Goal: Task Accomplishment & Management: Use online tool/utility

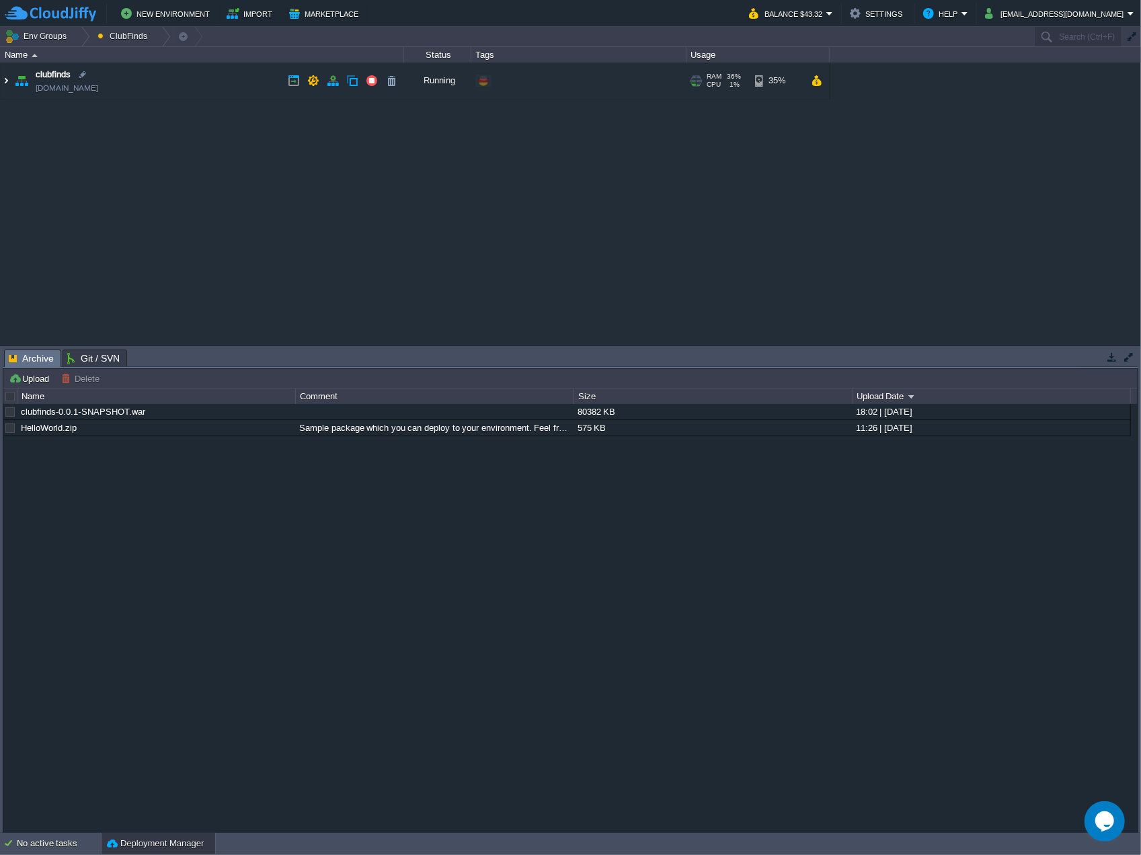
click at [7, 79] on img at bounding box center [6, 81] width 11 height 36
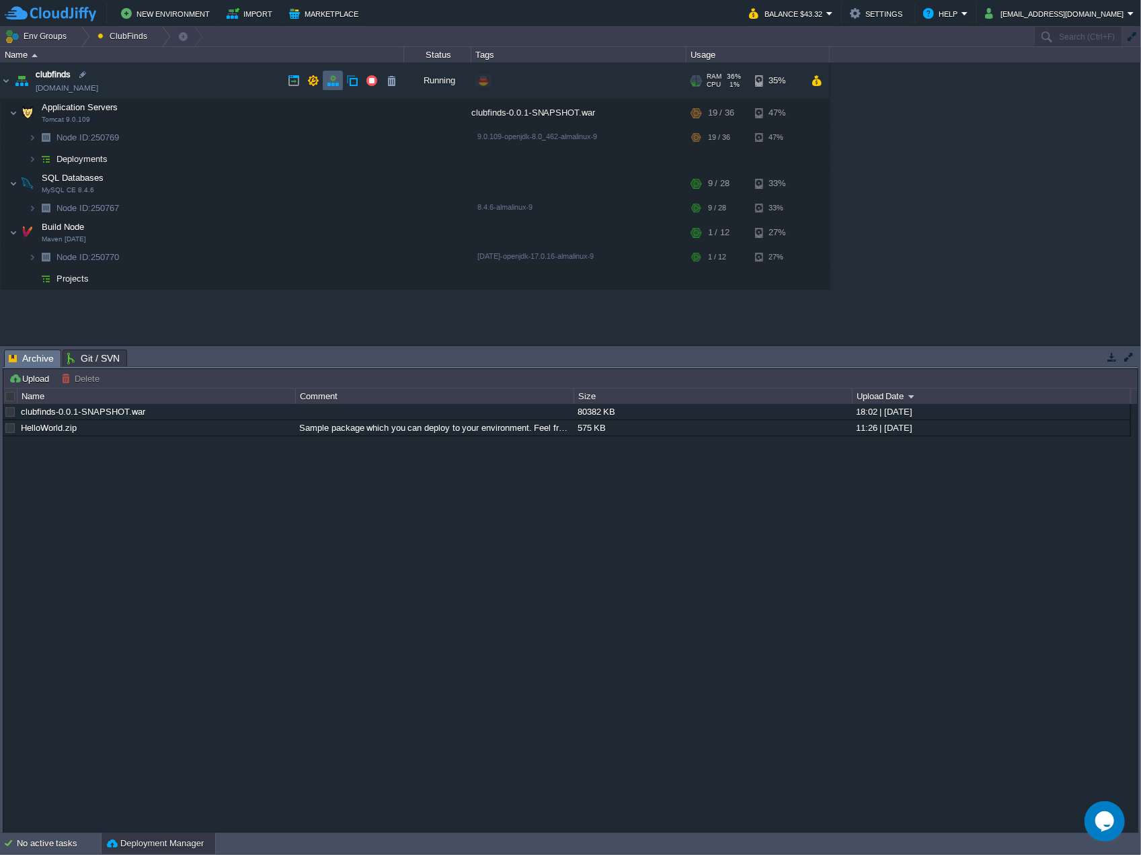
click at [331, 85] on button "button" at bounding box center [333, 81] width 12 height 12
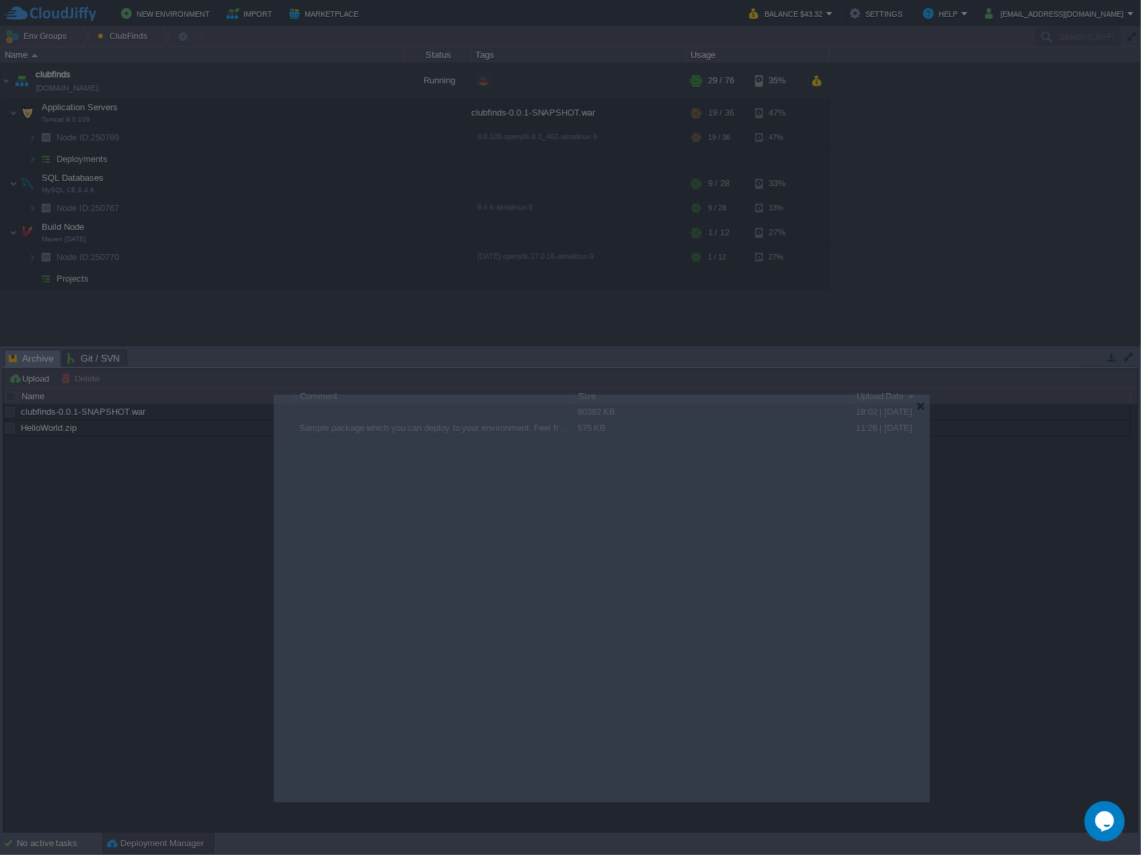
drag, startPoint x: 831, startPoint y: 229, endPoint x: 862, endPoint y: 400, distance: 173.5
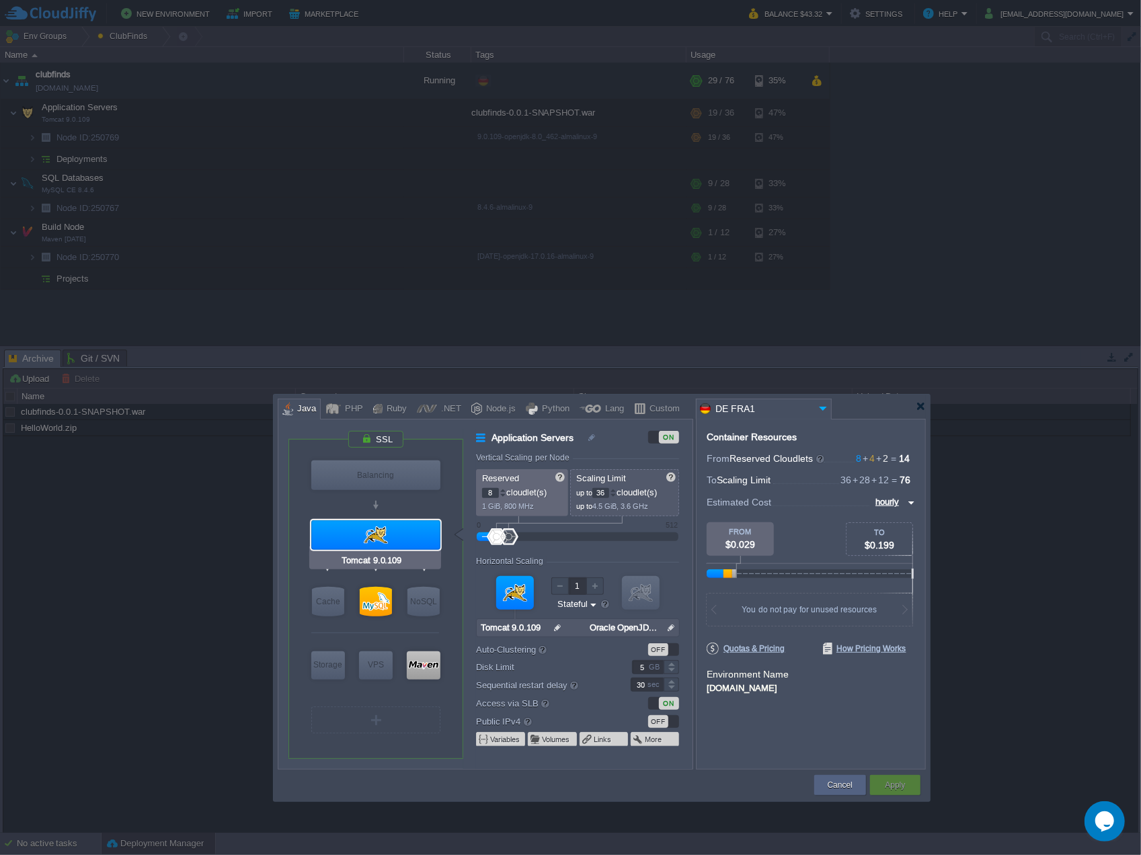
type input "MySQL CE 8.4.6"
click at [383, 602] on div at bounding box center [376, 602] width 32 height 30
type input "SQL Databases"
type input "4"
type input "28"
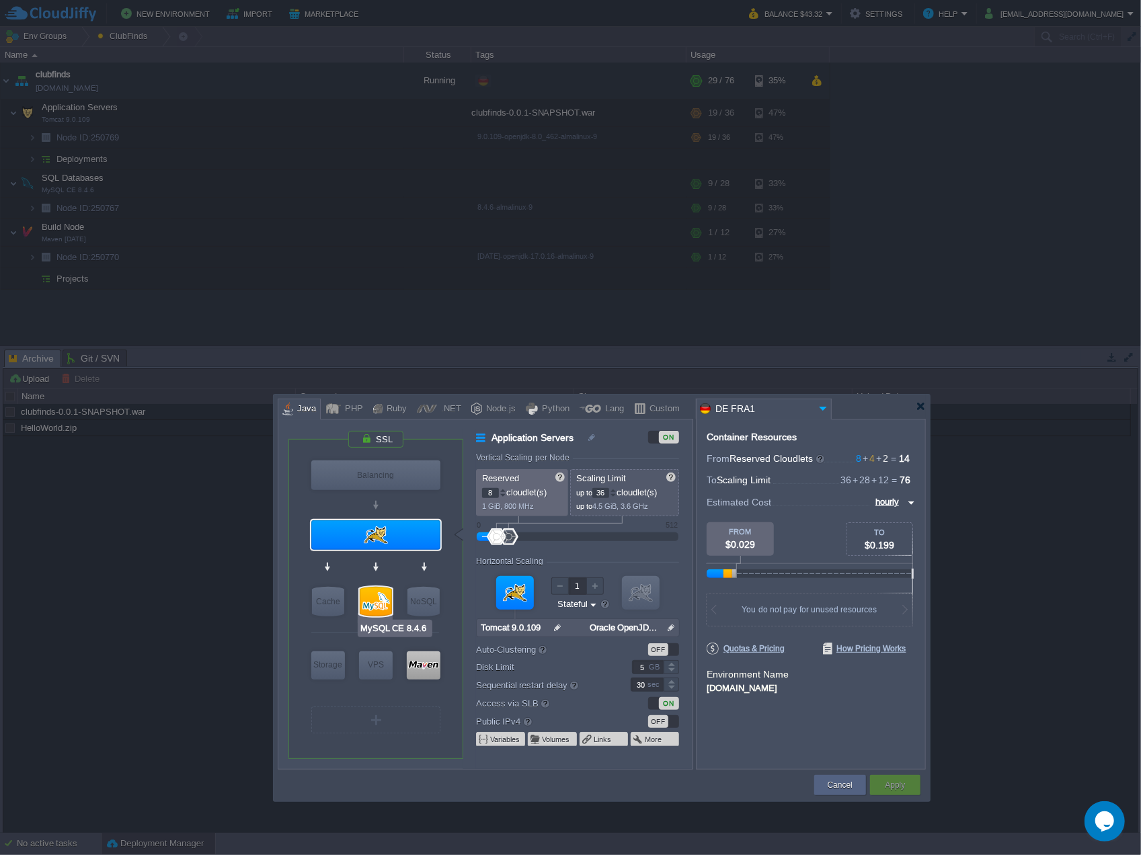
type input "MySQL CE 8.4.6"
type input "null"
type input "8.4.6-almalinux-9"
type input "Stateless"
type input "15"
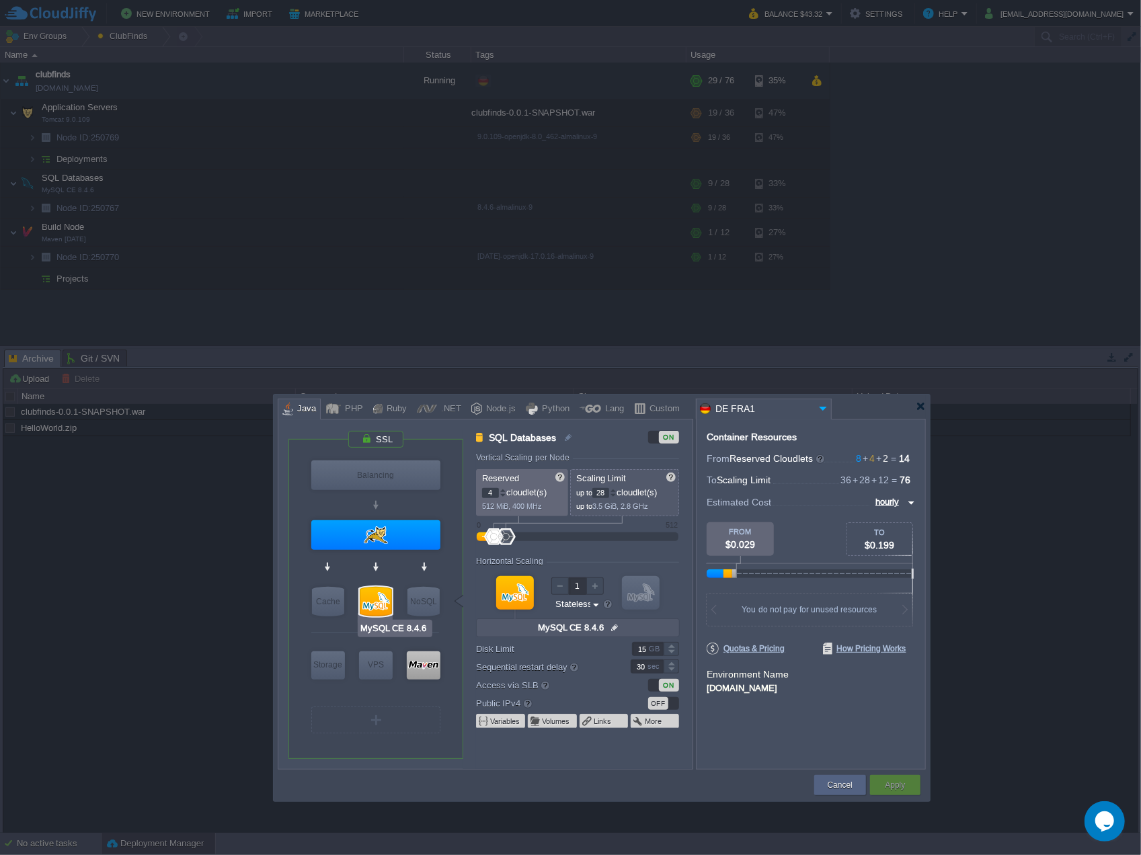
type input "Redis 7.2.4"
click at [923, 411] on div at bounding box center [921, 406] width 10 height 10
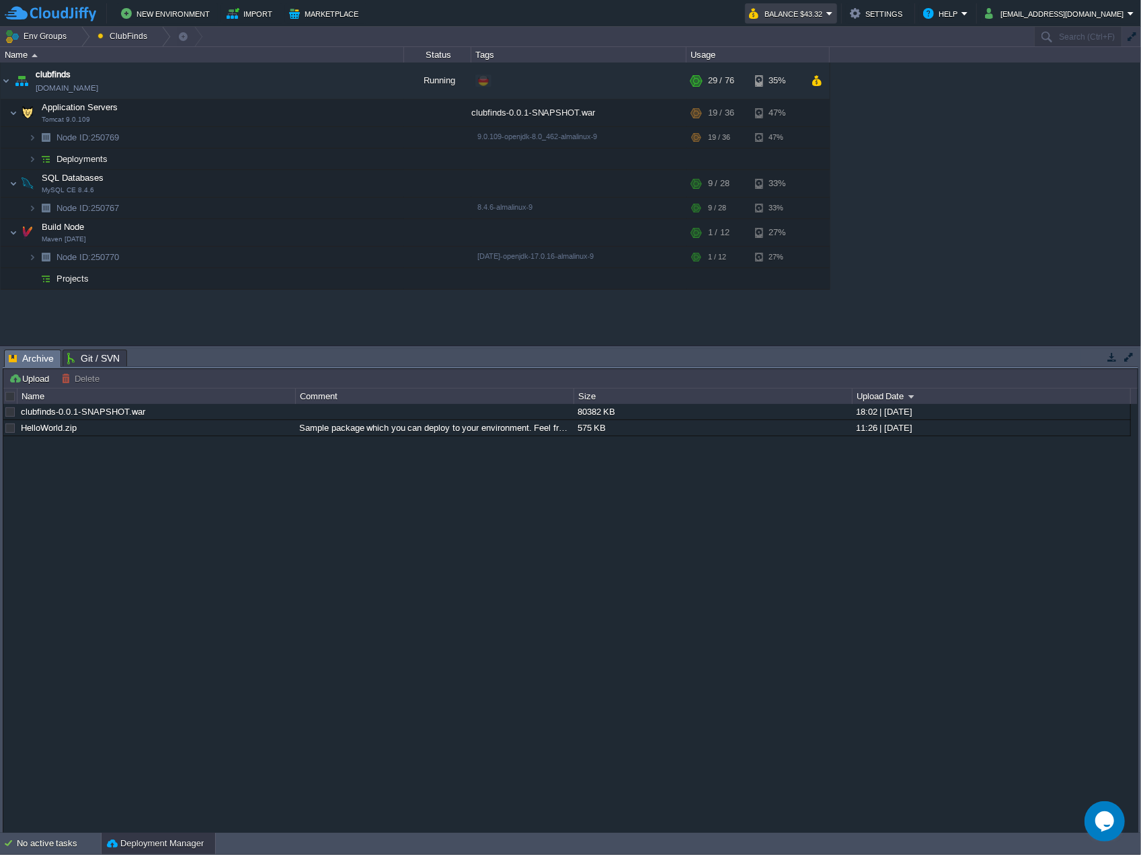
click at [833, 13] on em "Balance $43.32" at bounding box center [791, 13] width 84 height 16
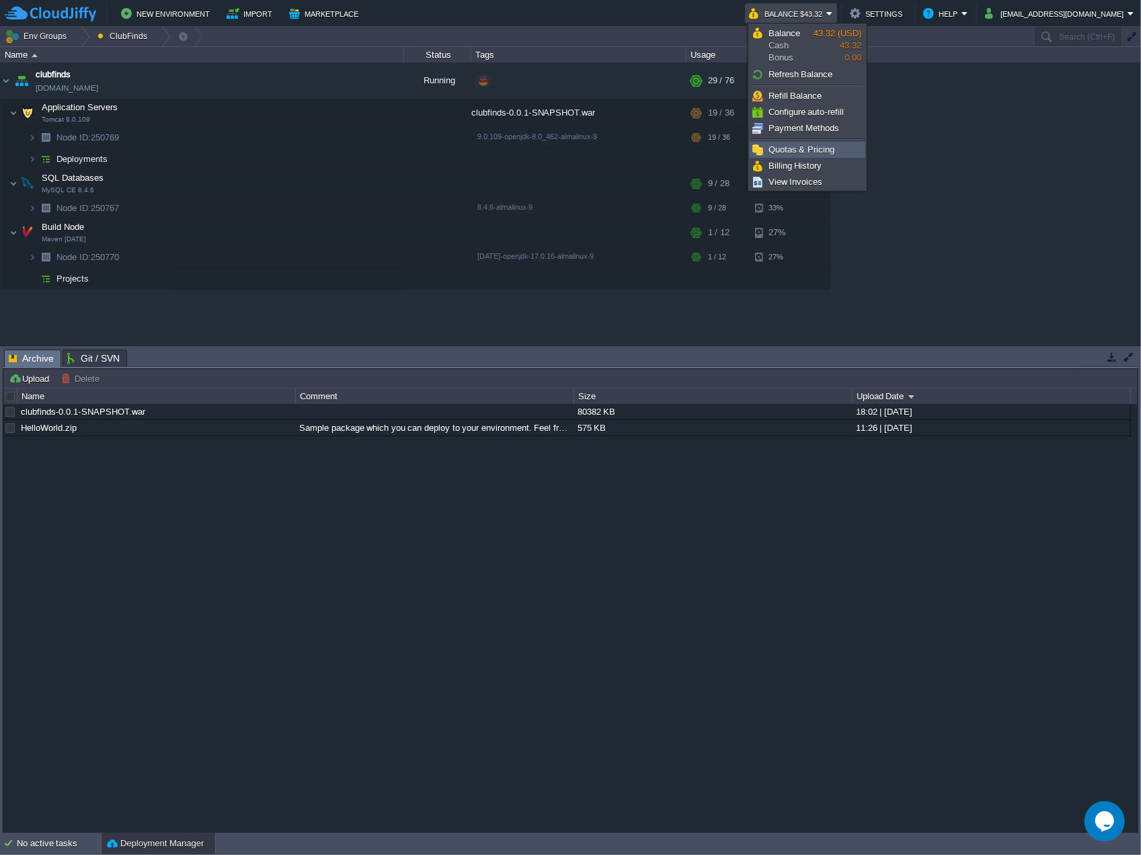
click at [811, 149] on span "Quotas & Pricing" at bounding box center [801, 150] width 66 height 10
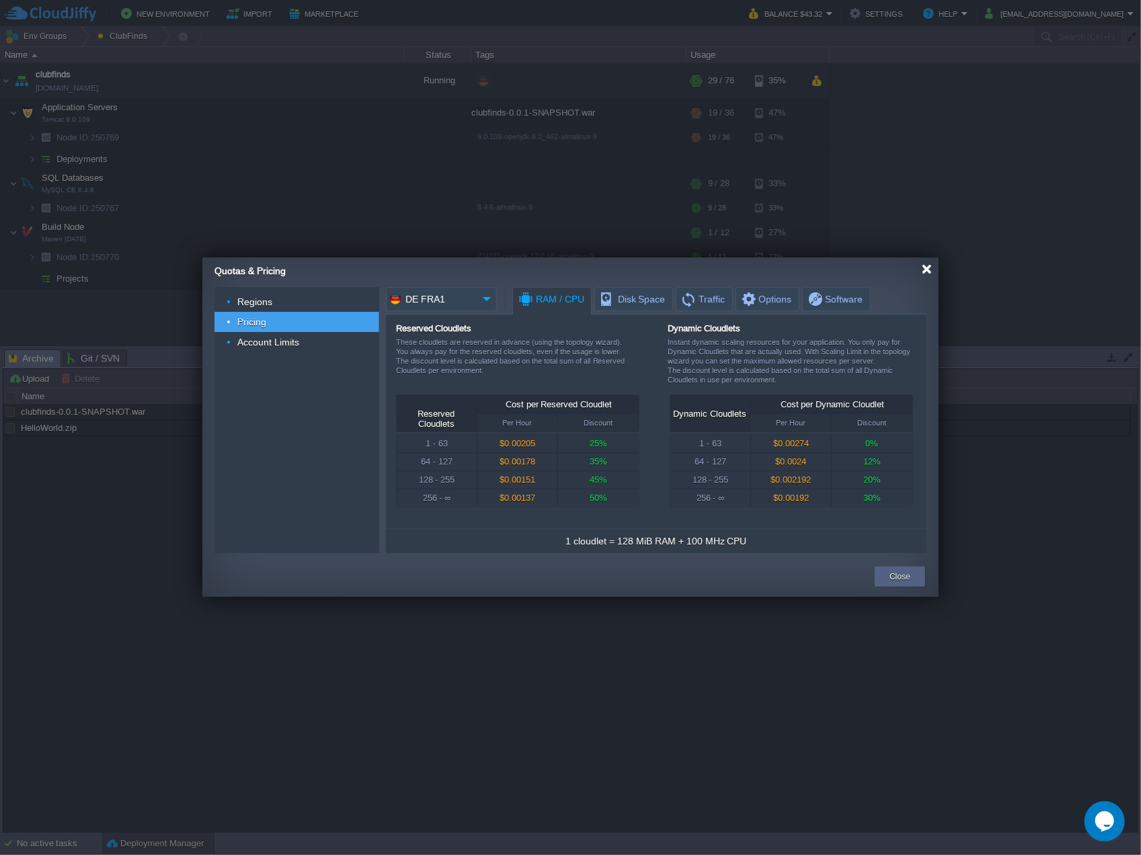
click at [923, 273] on div at bounding box center [927, 269] width 10 height 10
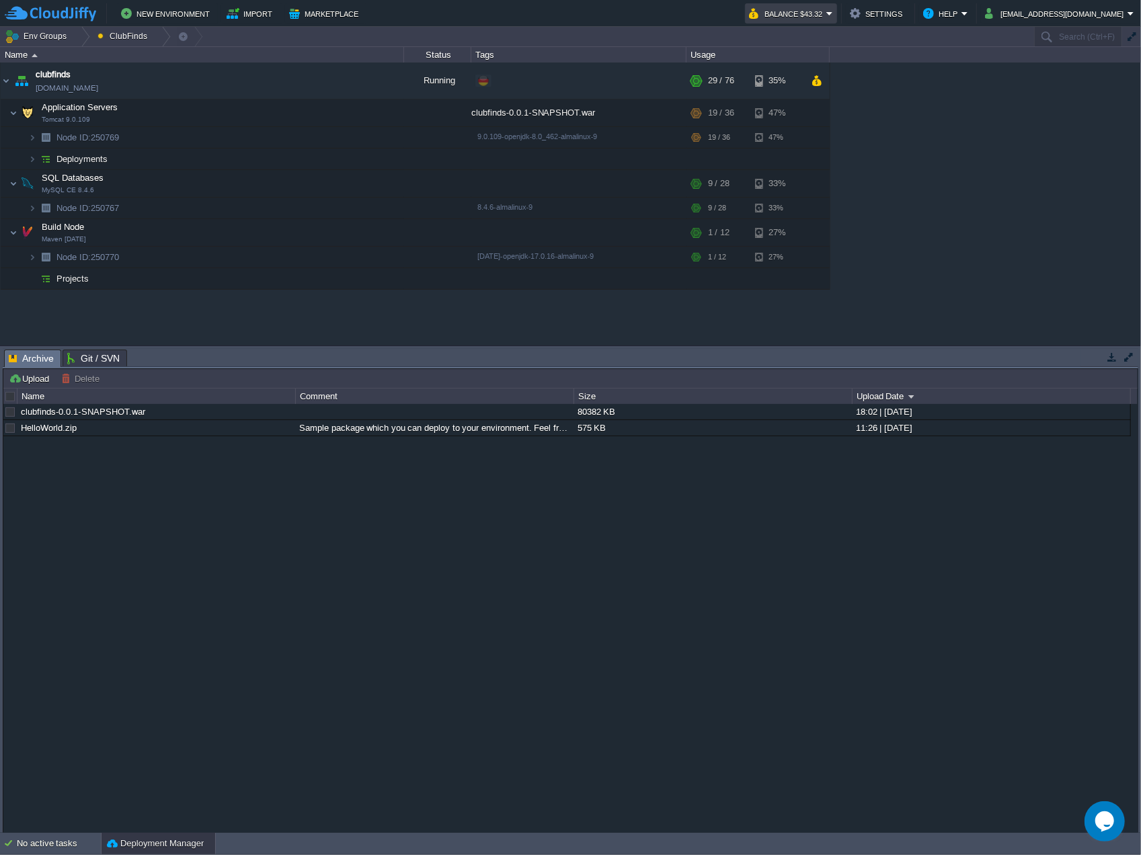
click at [826, 13] on button "Balance $43.32" at bounding box center [787, 13] width 77 height 16
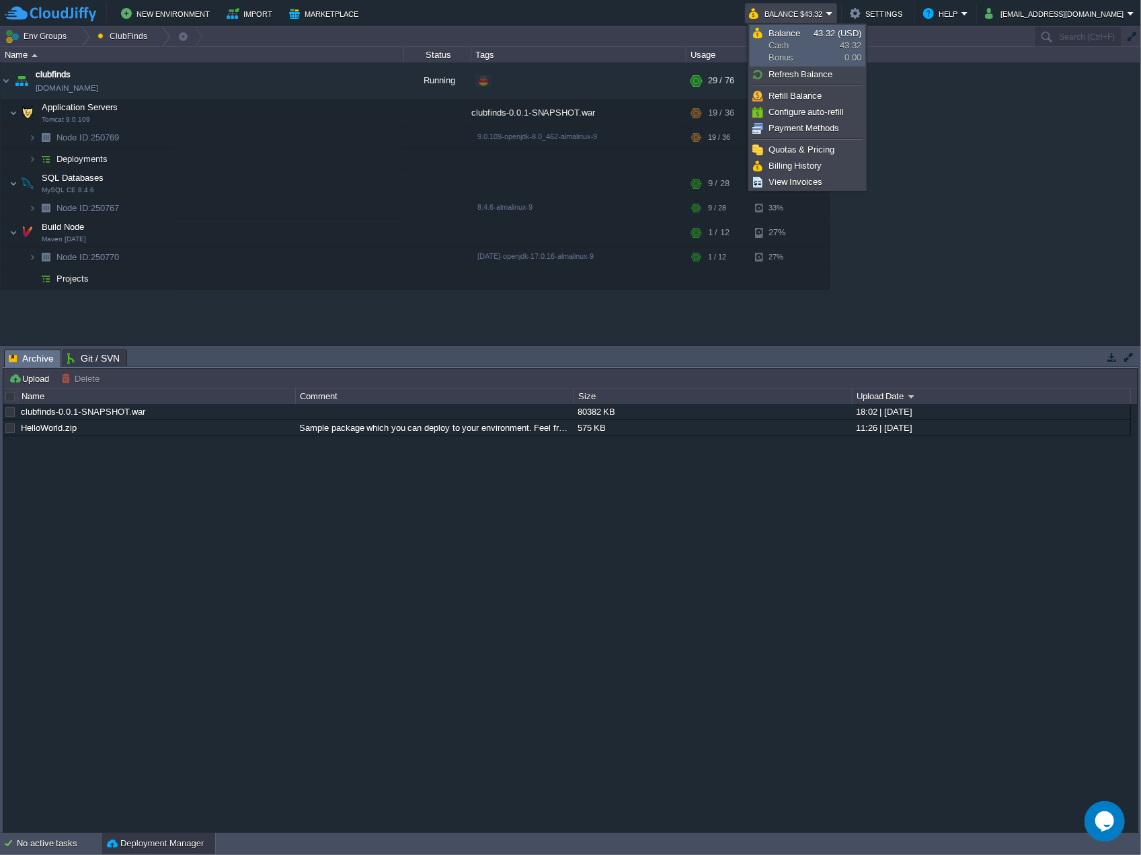
click at [807, 40] on span "Balance Cash Bonus" at bounding box center [790, 46] width 45 height 36
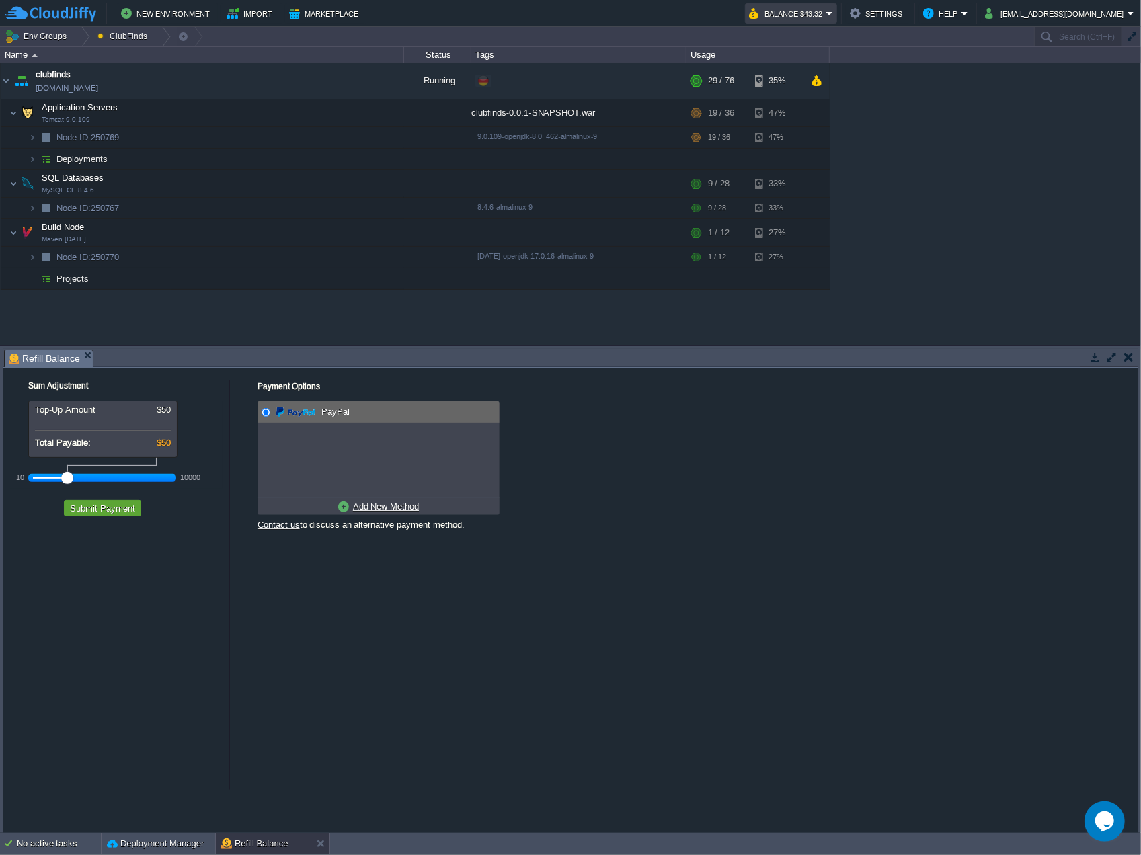
click at [826, 9] on button "Balance $43.32" at bounding box center [787, 13] width 77 height 16
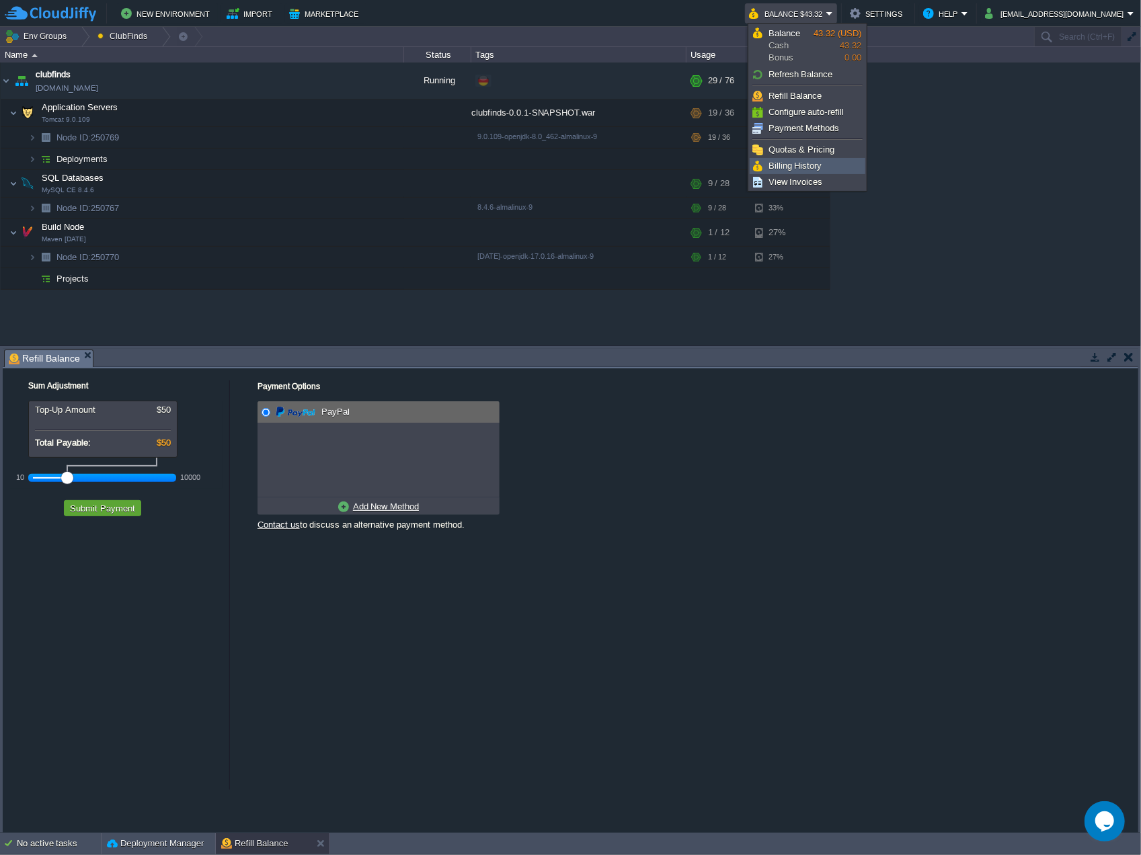
click at [817, 167] on span "Billing History" at bounding box center [795, 166] width 54 height 10
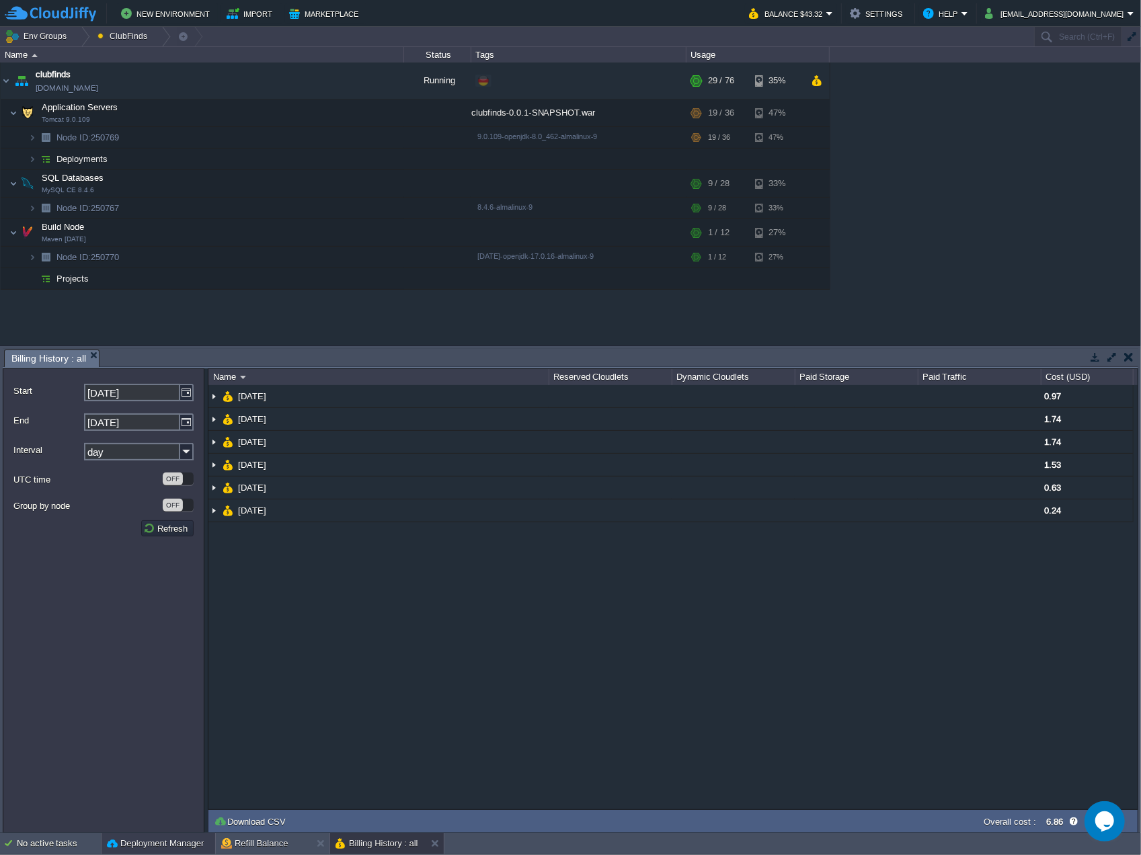
click at [130, 840] on button "Deployment Manager" at bounding box center [155, 843] width 97 height 13
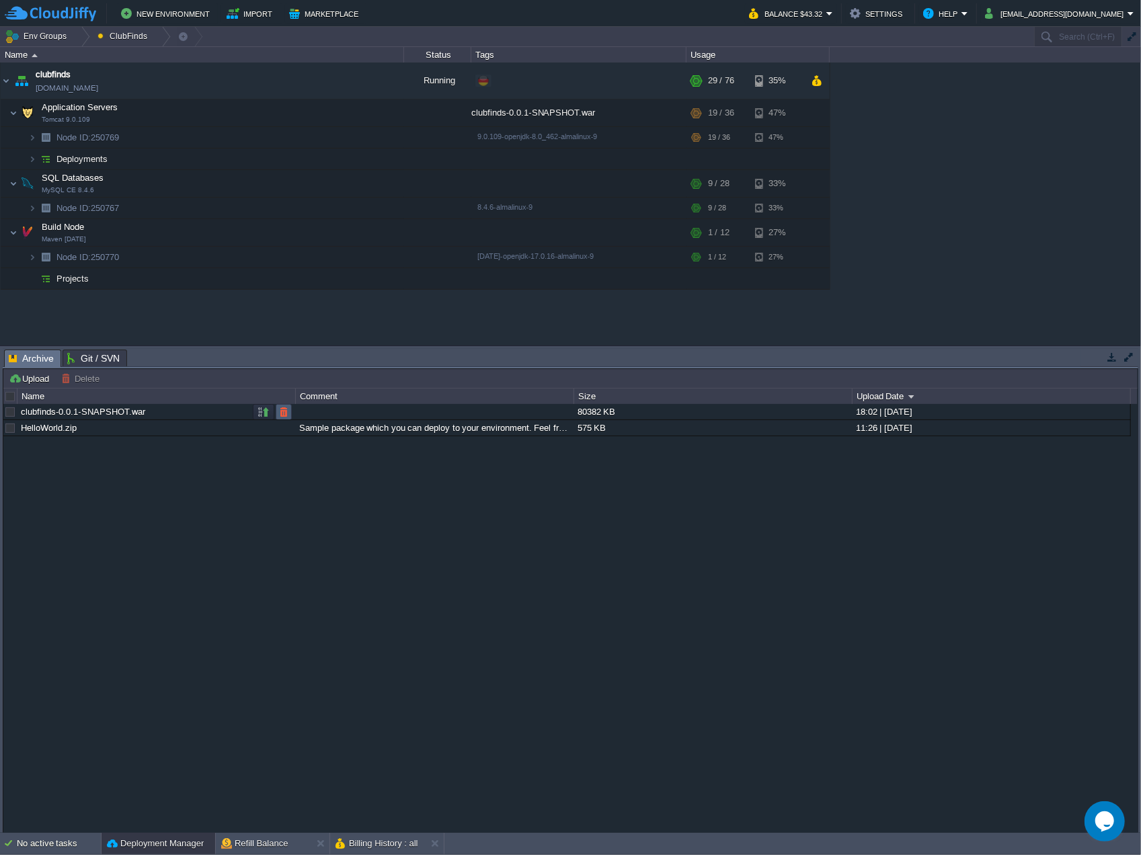
click at [284, 412] on button "button" at bounding box center [284, 412] width 12 height 12
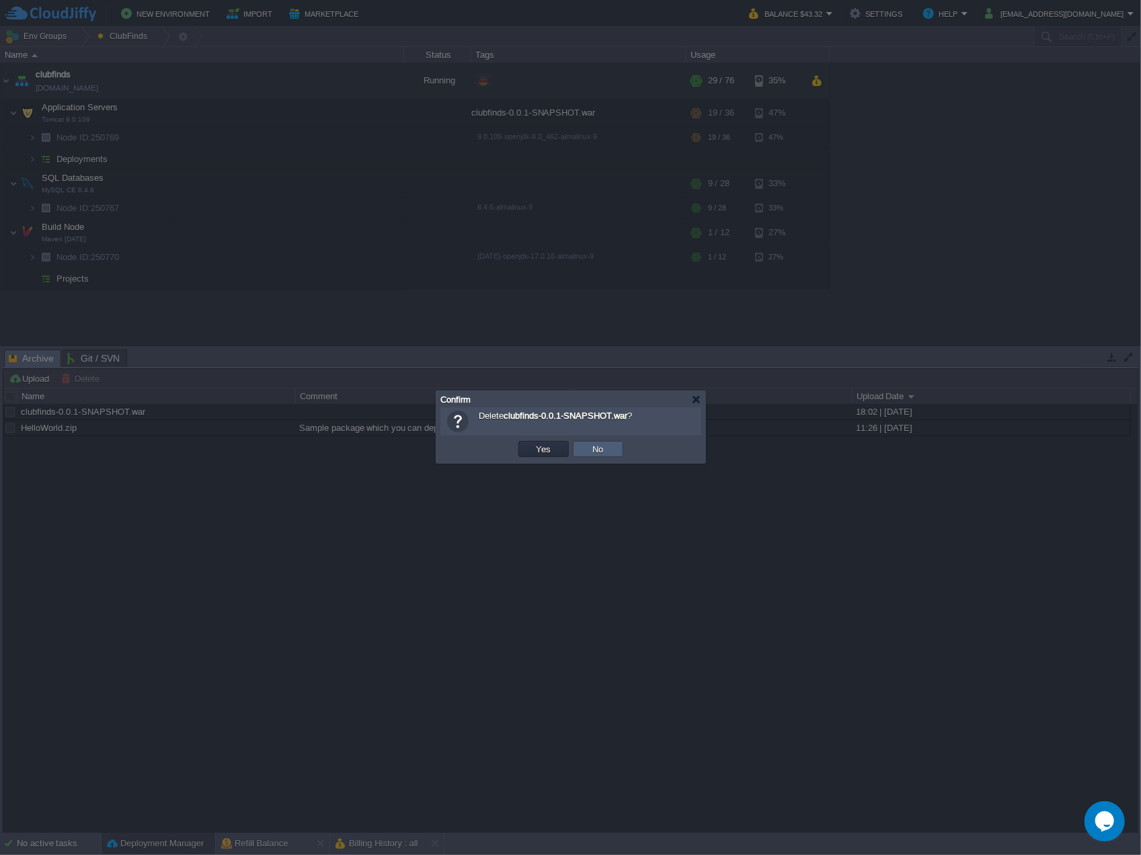
click at [608, 450] on td "No" at bounding box center [598, 449] width 50 height 16
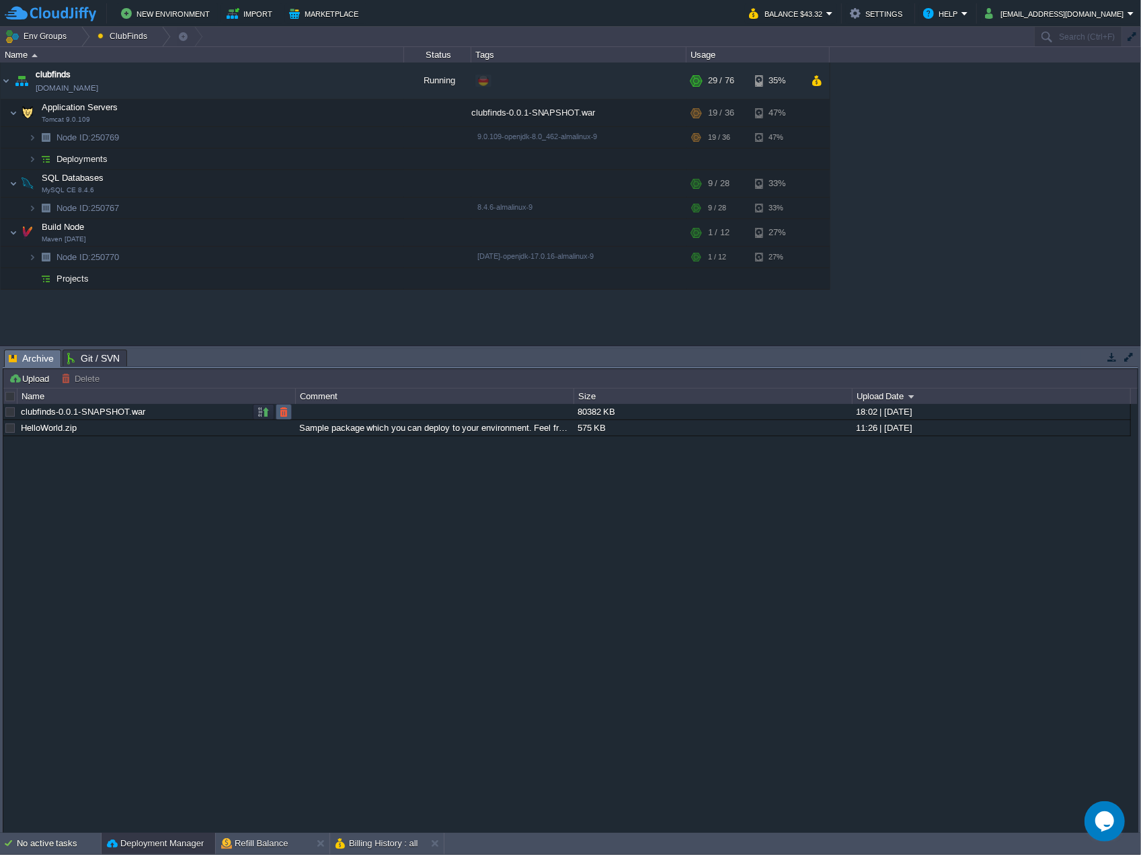
click at [283, 413] on button "button" at bounding box center [284, 412] width 12 height 12
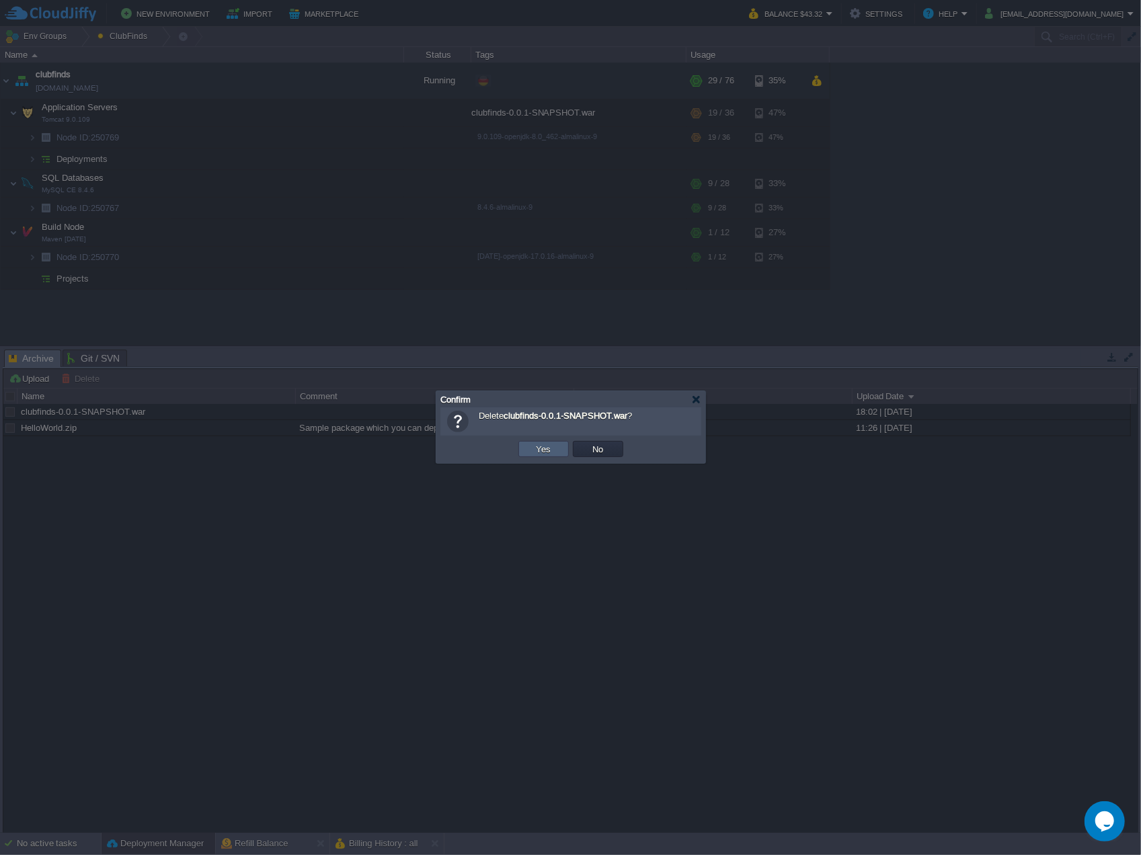
drag, startPoint x: 552, startPoint y: 448, endPoint x: 346, endPoint y: 436, distance: 206.1
click at [551, 448] on button "Yes" at bounding box center [543, 449] width 23 height 12
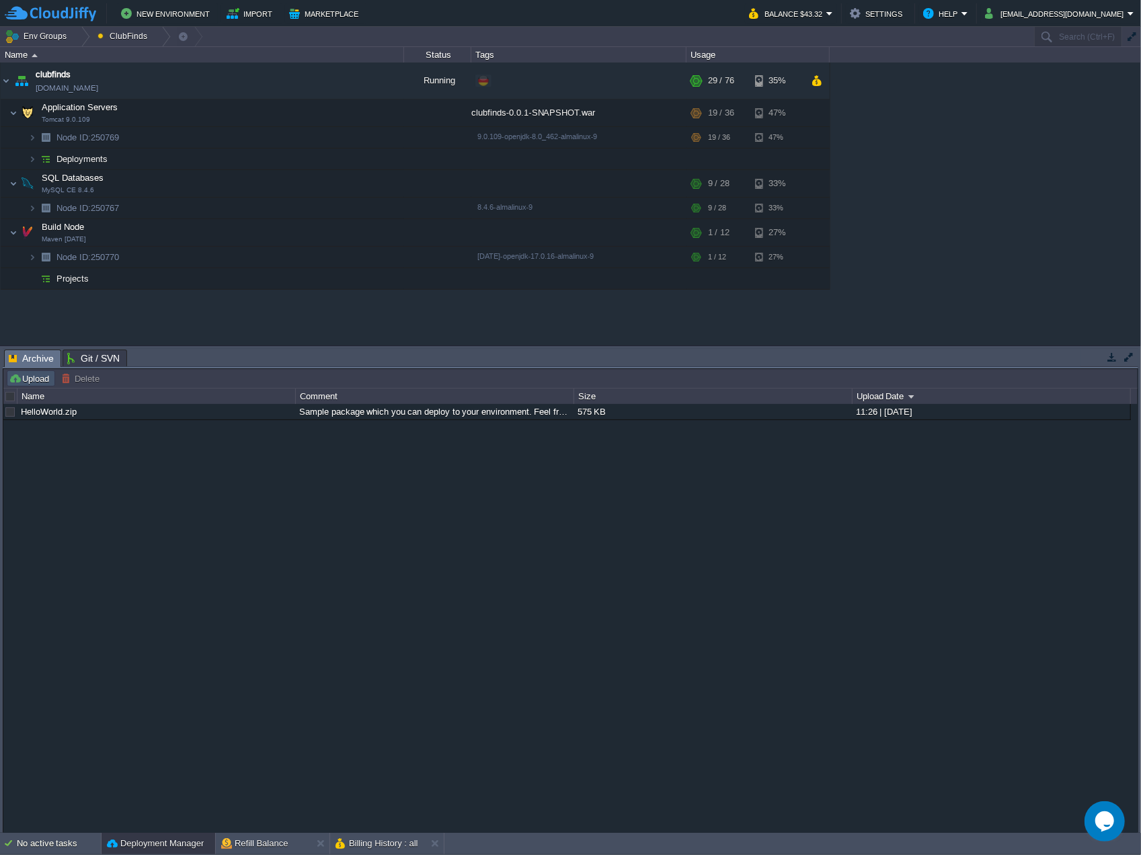
click at [22, 376] on button "Upload" at bounding box center [31, 378] width 44 height 12
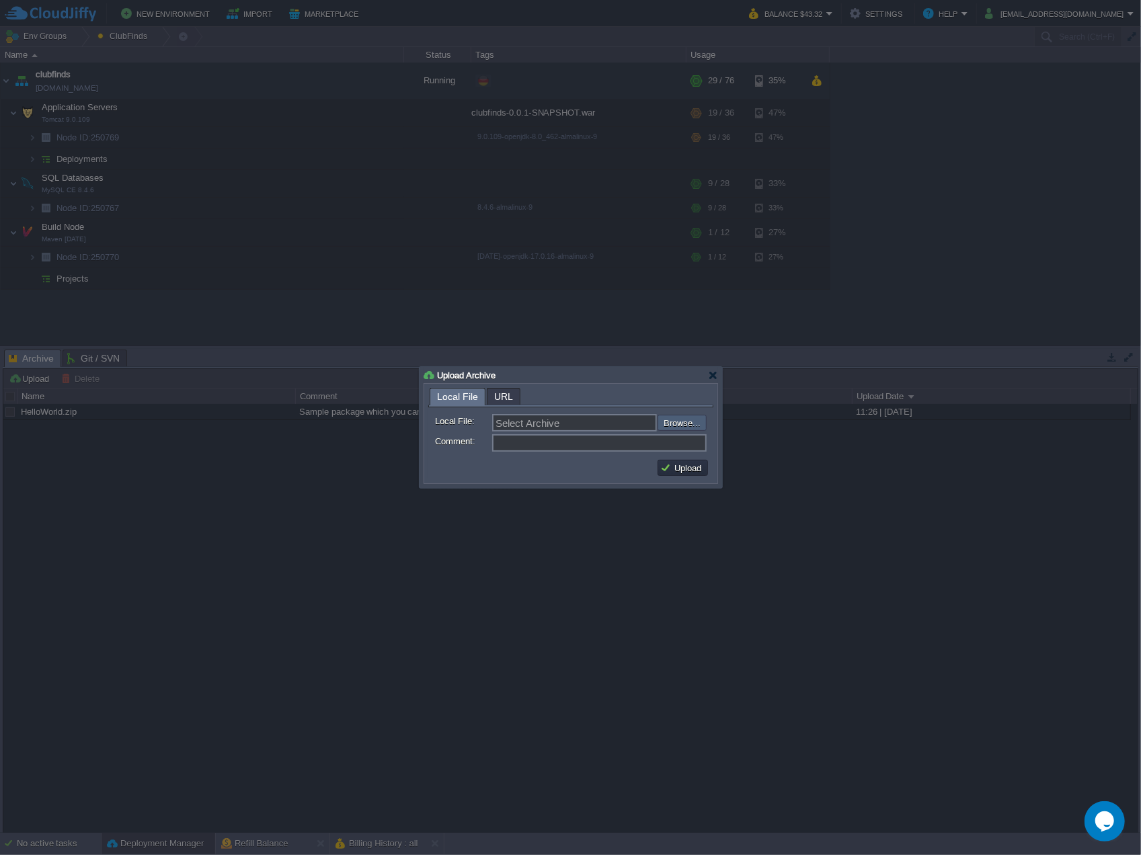
click at [666, 420] on input "file" at bounding box center [621, 422] width 170 height 15
type input "C:\fakepath\clubfinds-0.0.1-SNAPSHOT.war"
type input "clubfinds-0.0.1-SNAPSHOT.war"
click at [576, 446] on input "Comment:" at bounding box center [599, 442] width 214 height 17
type input "Contiene la Home nueva"
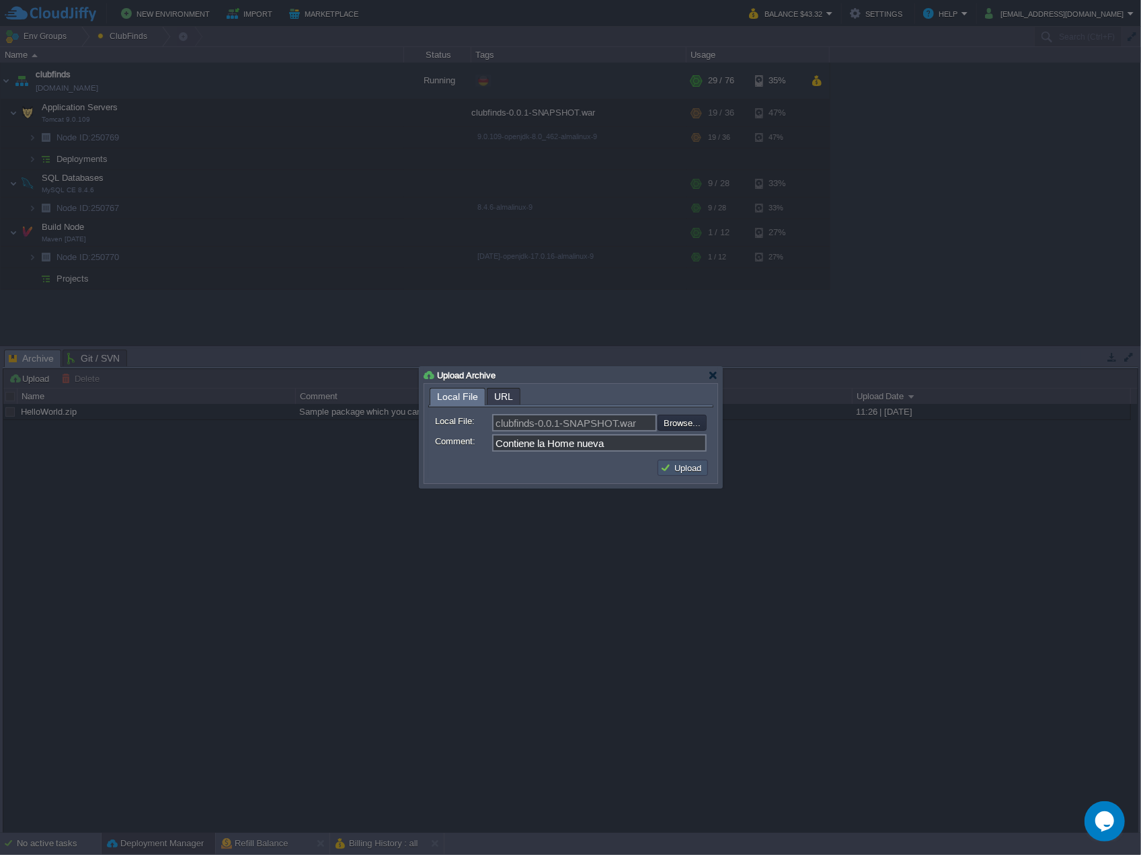
click at [687, 467] on button "Upload" at bounding box center [682, 468] width 45 height 12
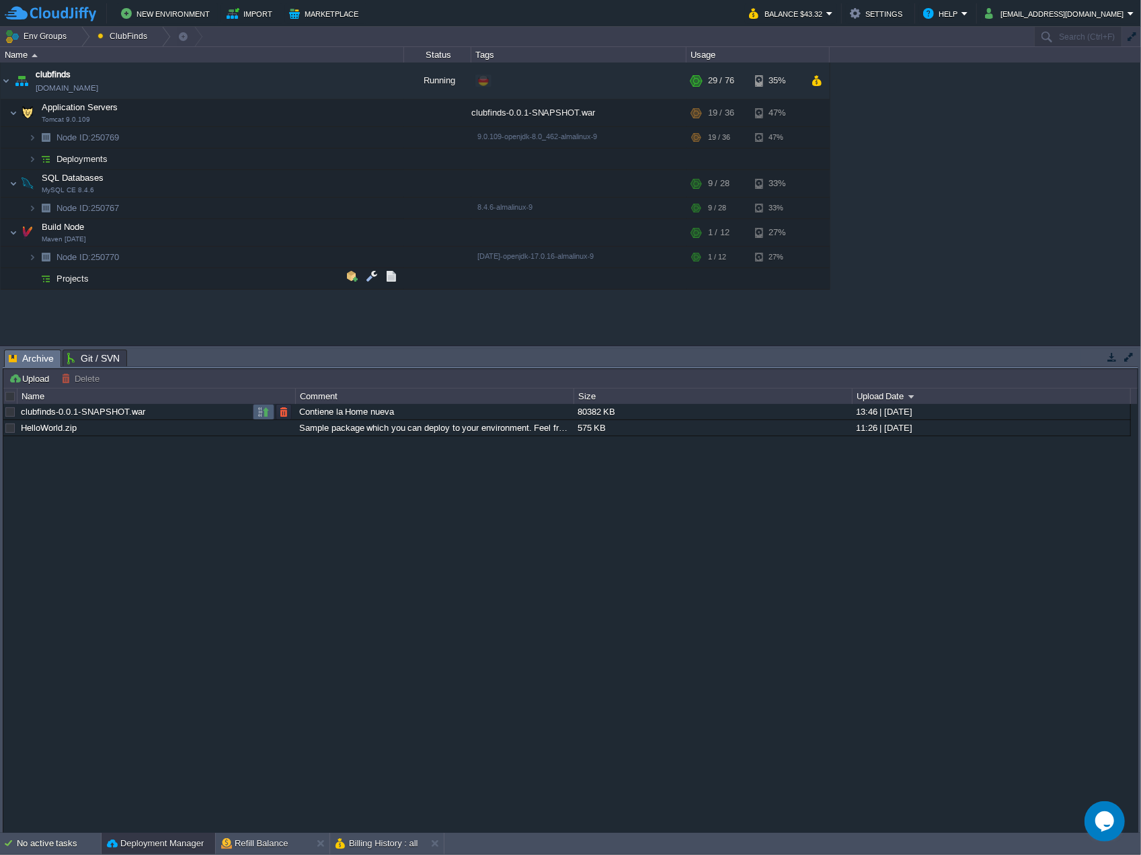
click at [261, 409] on button "button" at bounding box center [263, 412] width 12 height 12
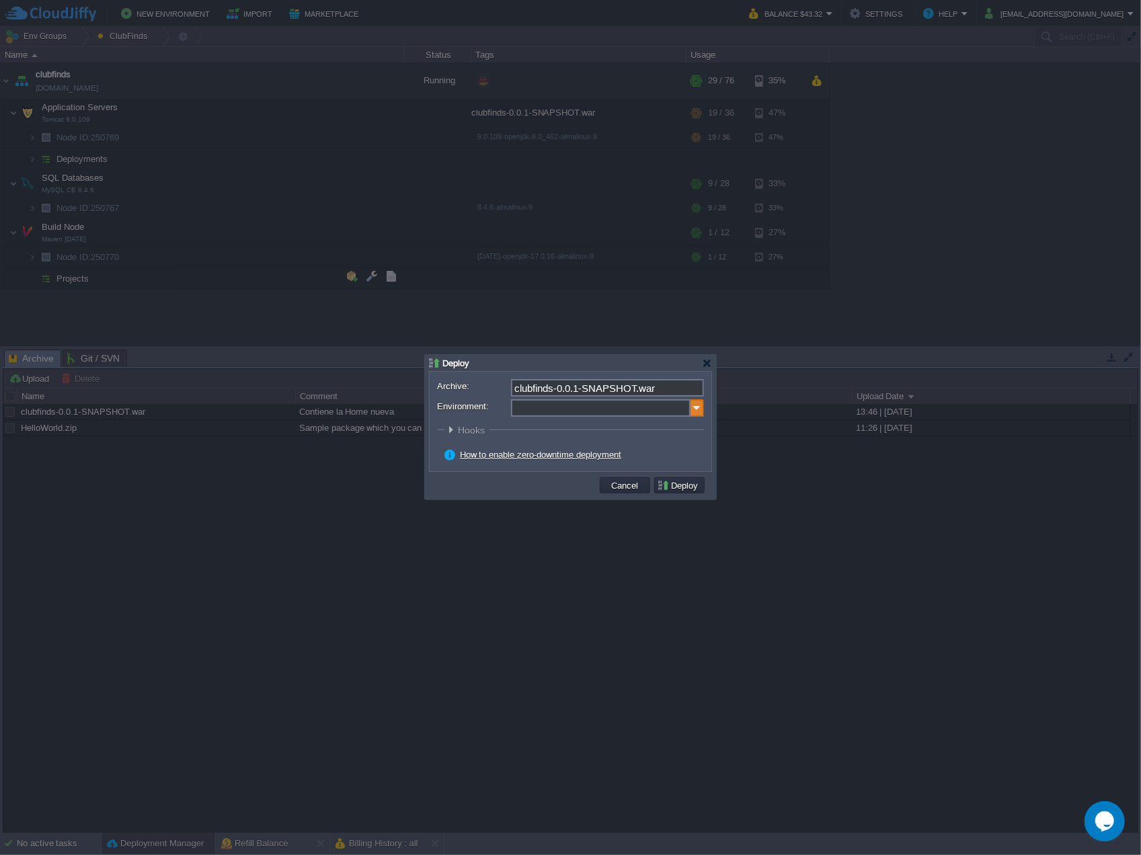
click at [694, 408] on img at bounding box center [696, 407] width 13 height 17
click at [640, 445] on div "Application Servers Tomcat 9.0.109" at bounding box center [606, 452] width 192 height 26
type input "Application Servers (clubfinds)"
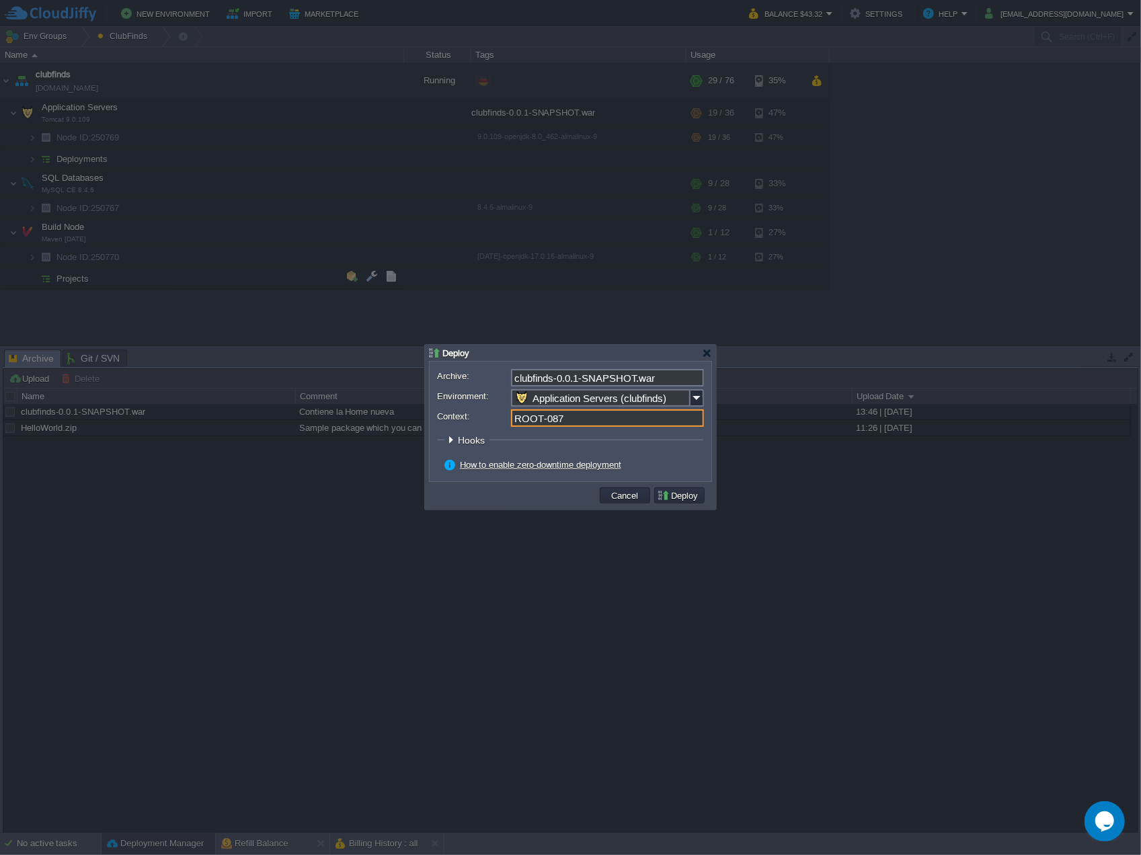
click at [664, 419] on input "ROOT-087" at bounding box center [607, 417] width 193 height 17
type input "ROOT"
click at [687, 492] on button "Deploy" at bounding box center [679, 495] width 45 height 12
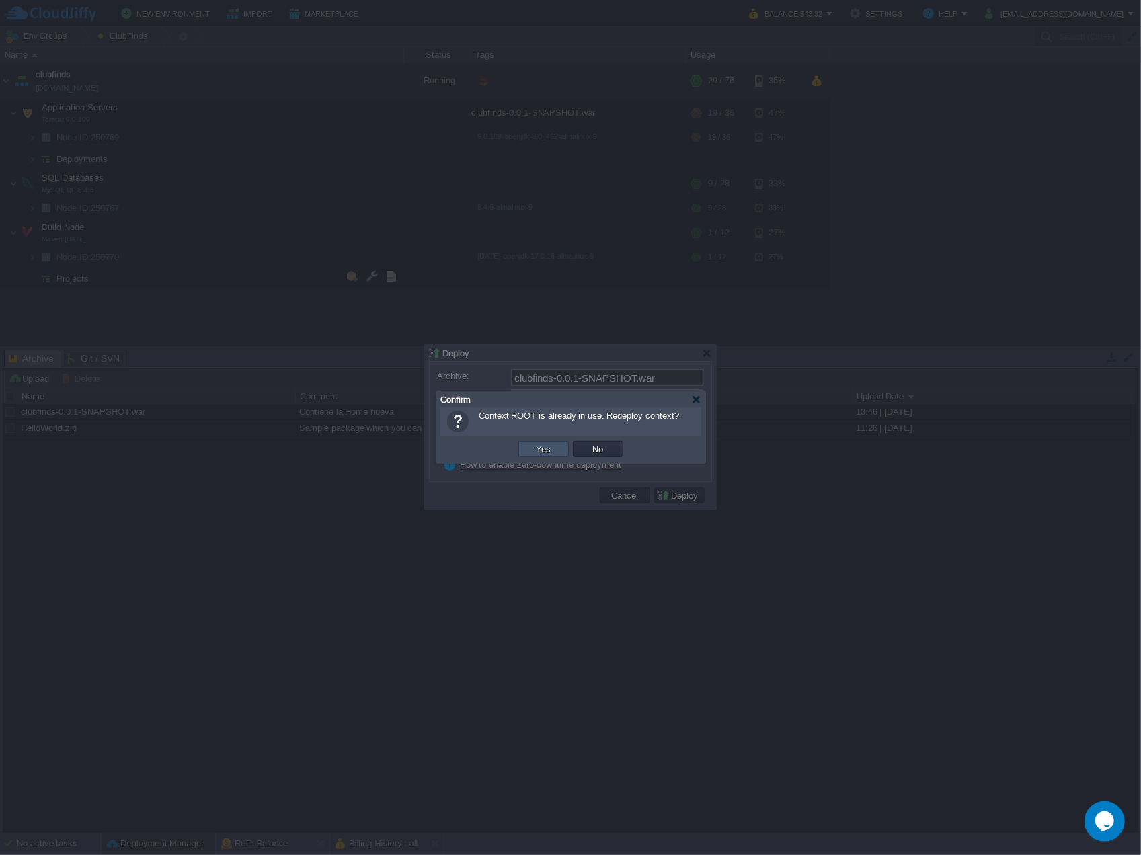
click at [547, 450] on button "Yes" at bounding box center [543, 449] width 23 height 12
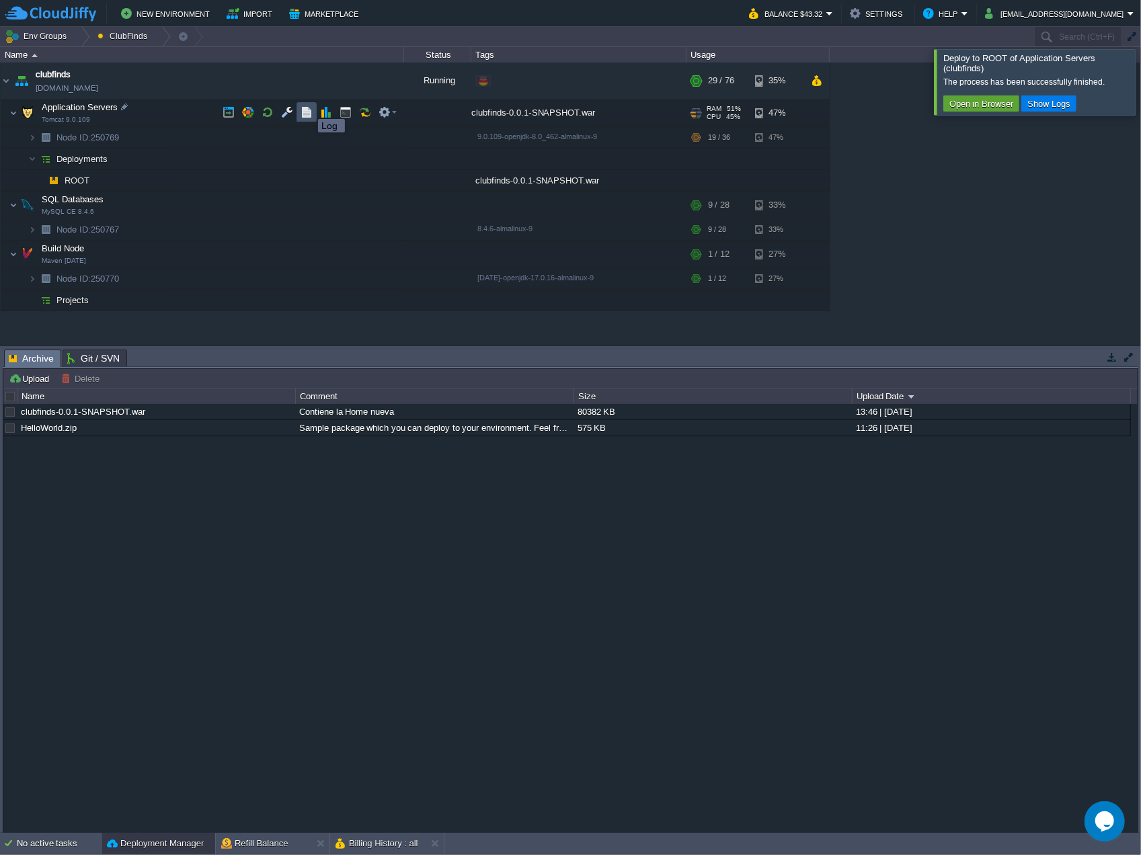
click at [308, 107] on button "button" at bounding box center [306, 112] width 12 height 12
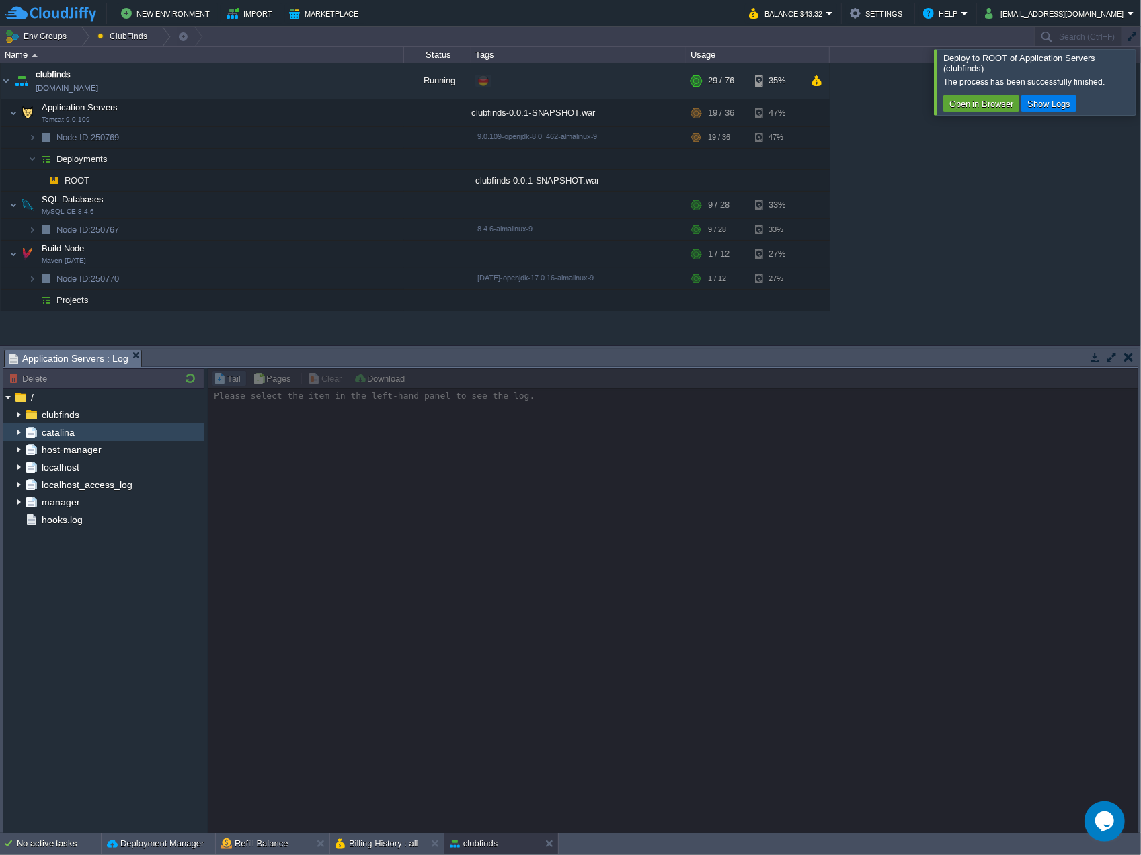
click at [78, 433] on div "catalina" at bounding box center [104, 432] width 202 height 17
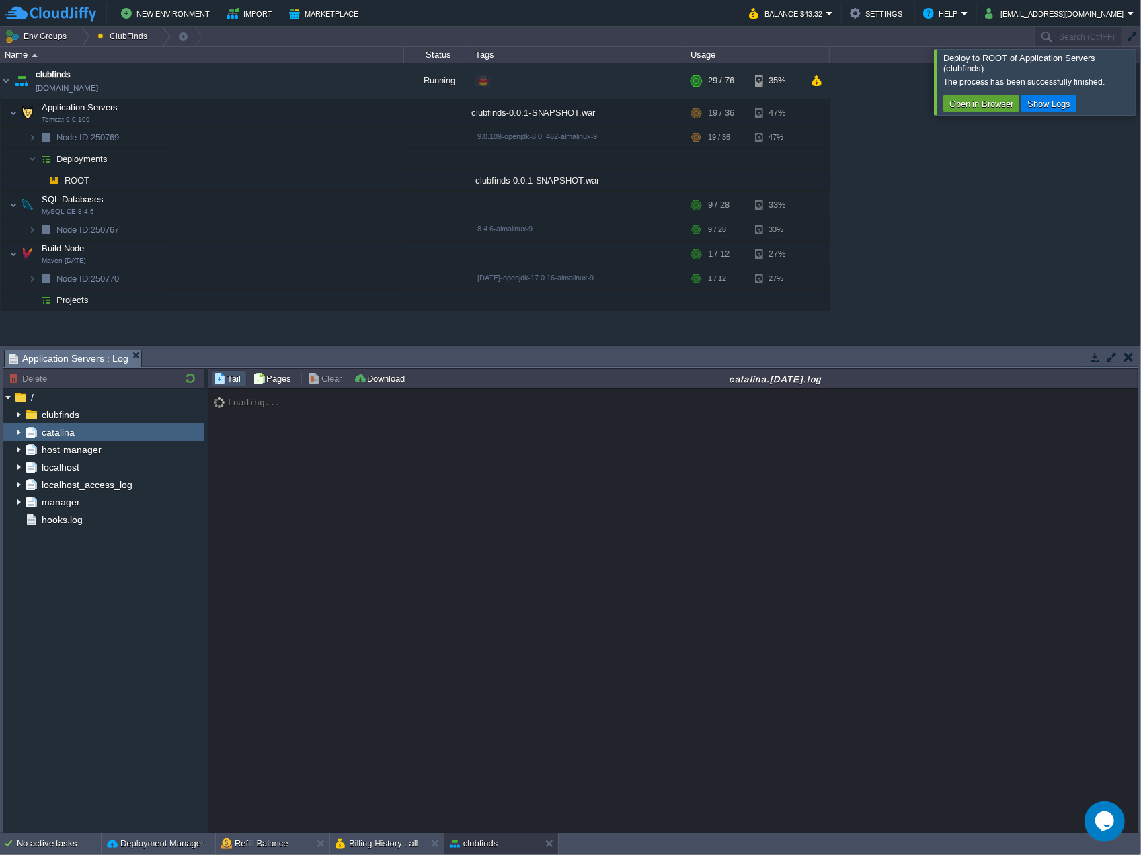
click at [16, 429] on img at bounding box center [18, 432] width 11 height 17
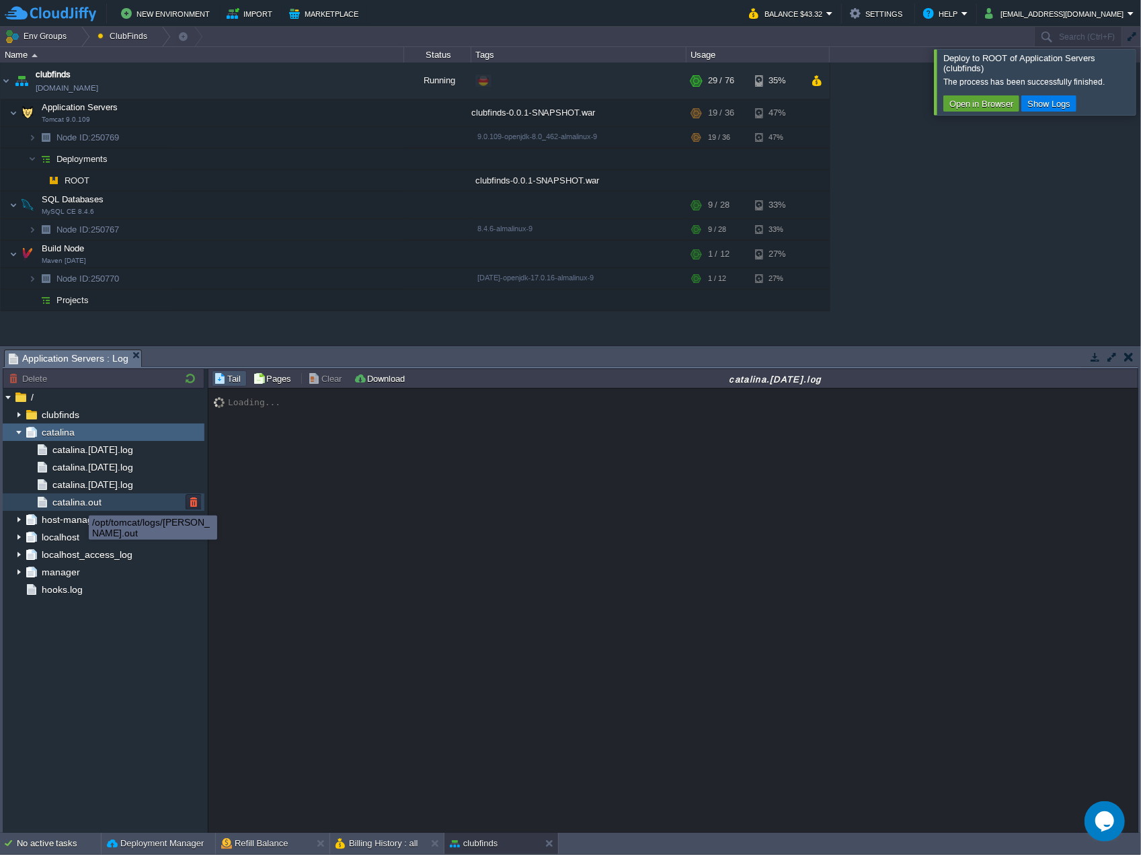
scroll to position [39, 0]
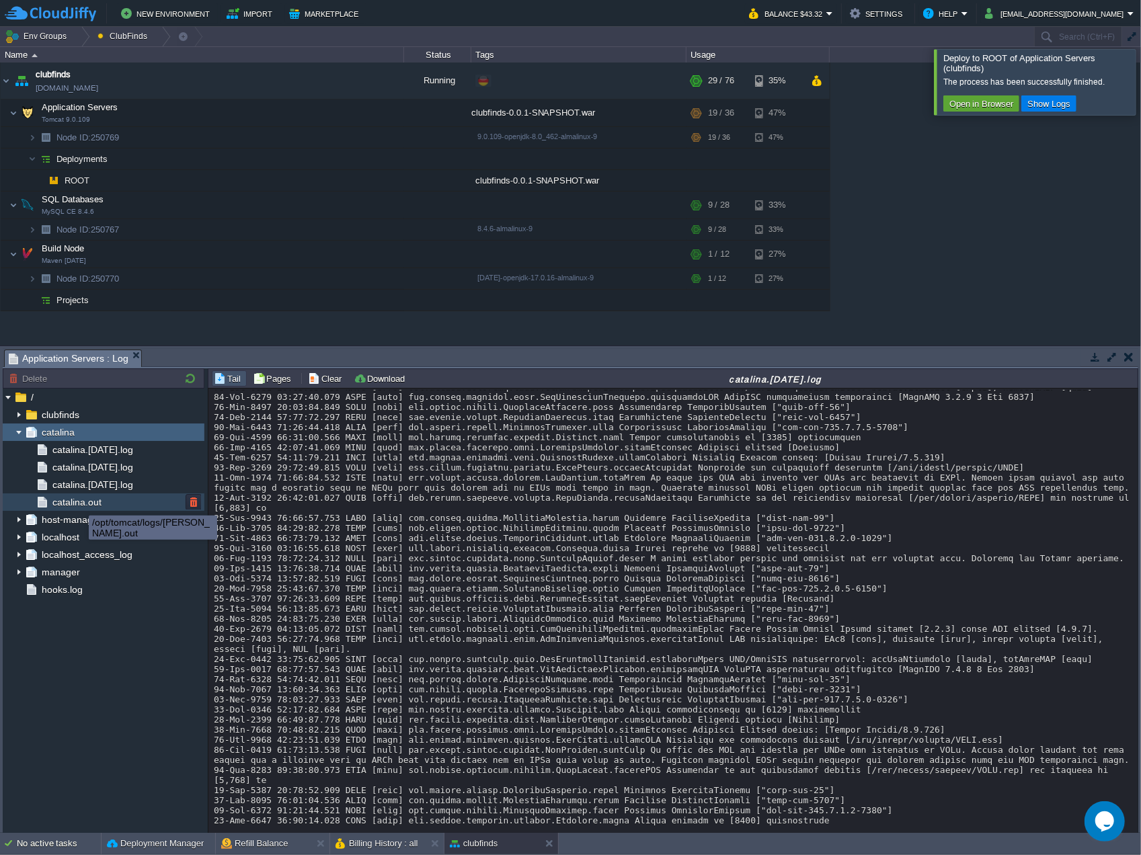
click at [74, 501] on span "catalina.out" at bounding box center [77, 502] width 54 height 12
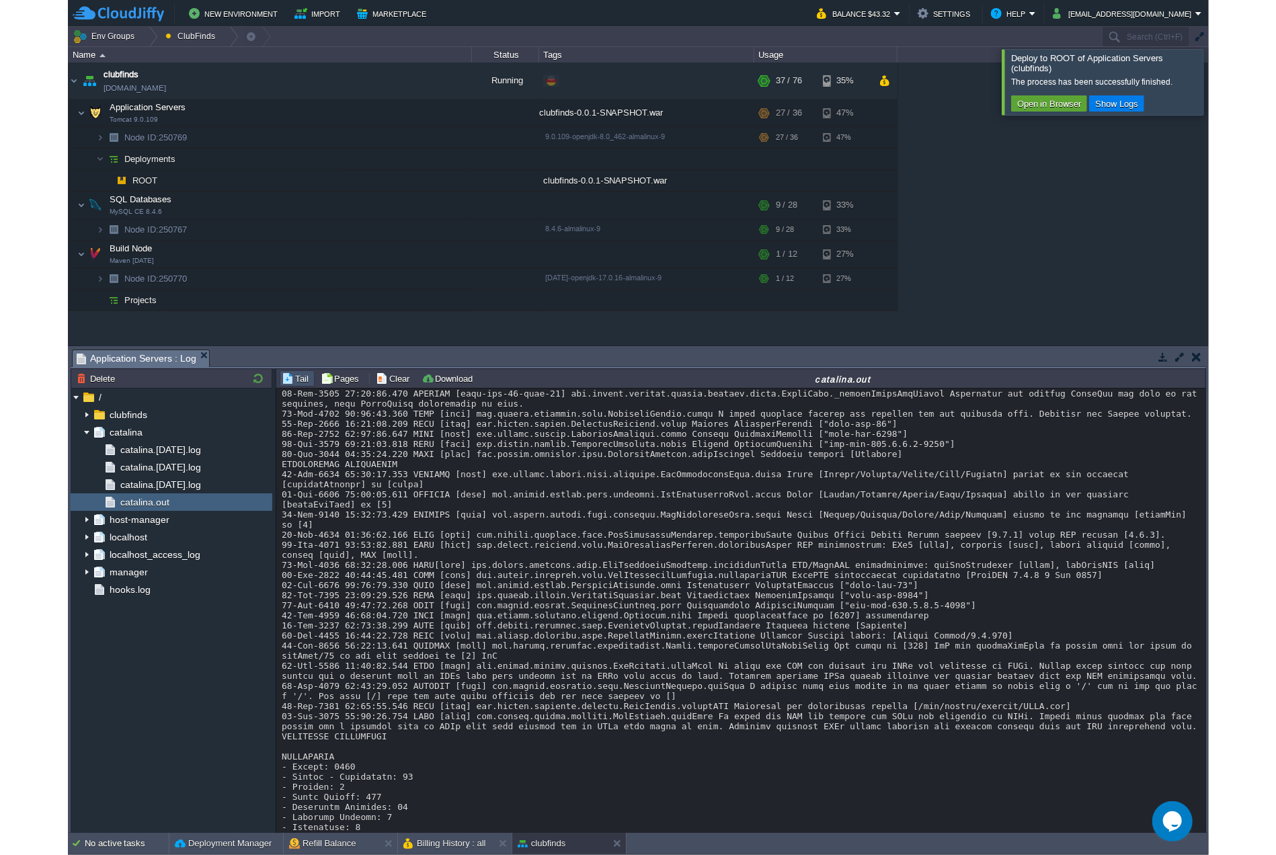
scroll to position [13408, 0]
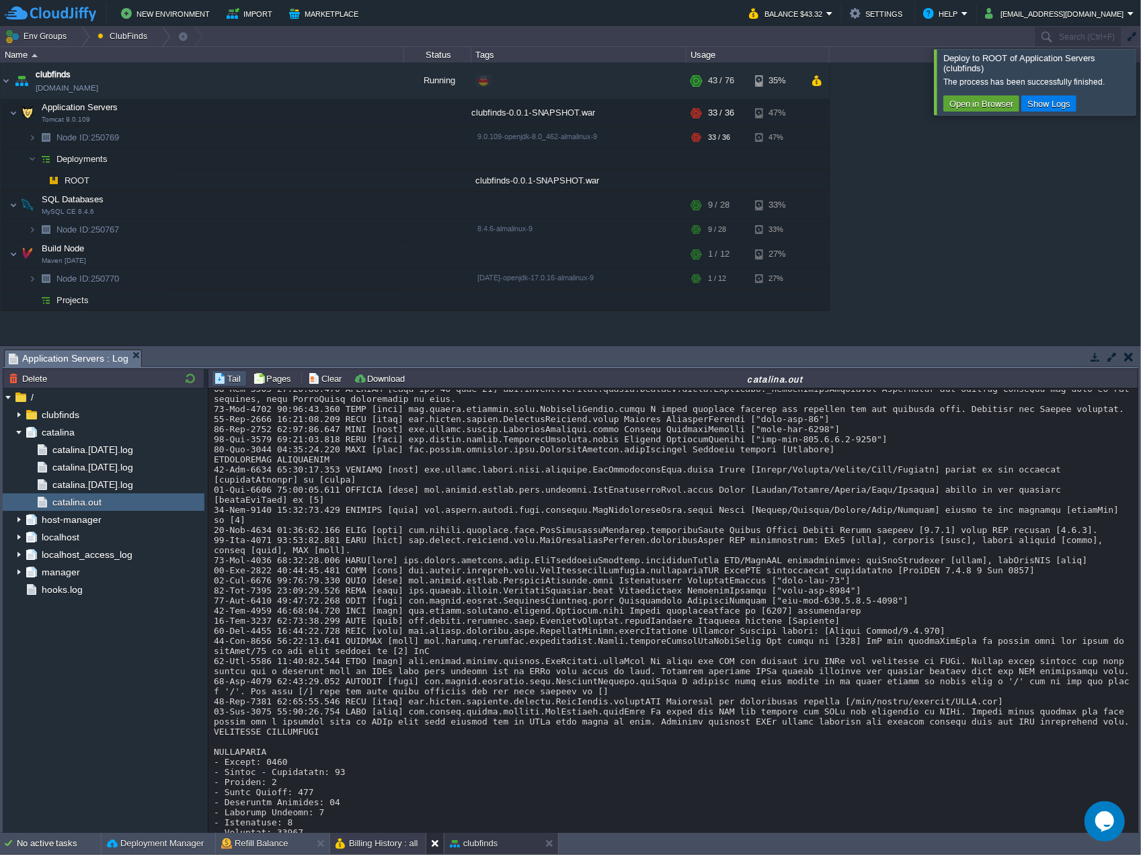
click at [432, 845] on button at bounding box center [437, 843] width 13 height 13
click at [321, 845] on button at bounding box center [323, 843] width 13 height 13
click at [965, 112] on div "Open in Browser Show Logs" at bounding box center [1039, 104] width 192 height 18
click at [965, 106] on button "Open in Browser" at bounding box center [981, 103] width 72 height 12
